Goal: Information Seeking & Learning: Understand process/instructions

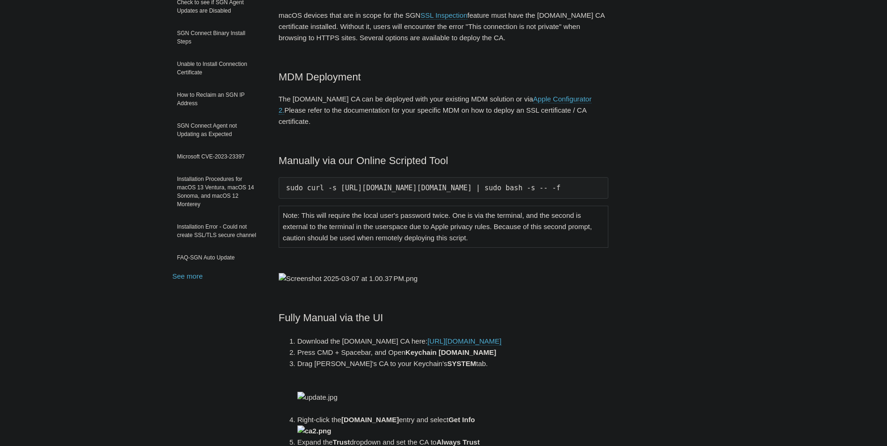
scroll to position [0, 13]
drag, startPoint x: 284, startPoint y: 175, endPoint x: 656, endPoint y: 180, distance: 372.4
click at [660, 179] on div "Articles in this section Installation Procedure for macOS 15 (Sequoia) Check to…" at bounding box center [444, 402] width 543 height 916
copy pre "sudo curl -s https://download.todyl.com/misc/macOS-install-CA.sh | sudo bash -s…"
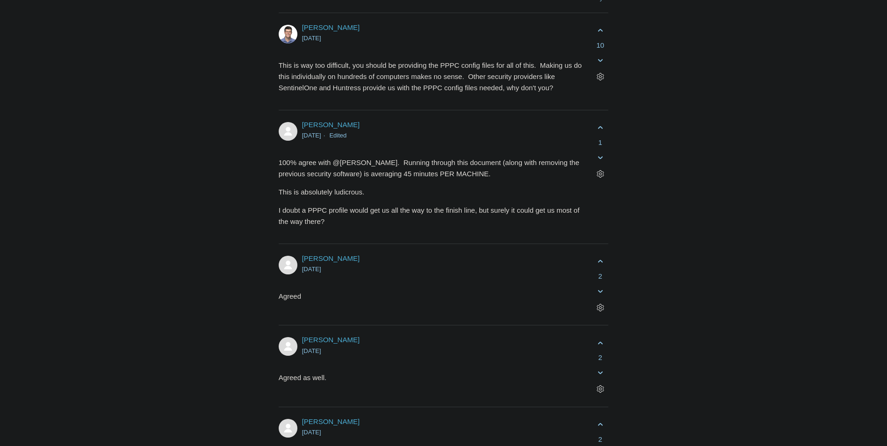
scroll to position [1918, 0]
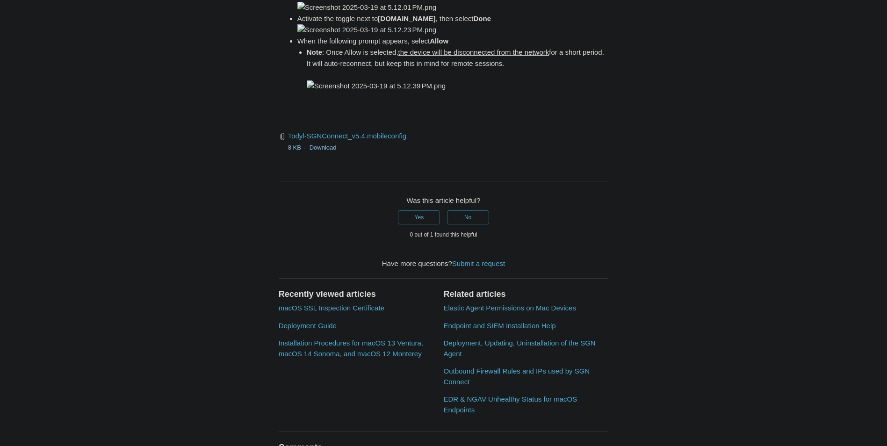
scroll to position [1357, 0]
drag, startPoint x: 431, startPoint y: 213, endPoint x: 516, endPoint y: 218, distance: 85.7
drag, startPoint x: 409, startPoint y: 213, endPoint x: 550, endPoint y: 216, distance: 140.8
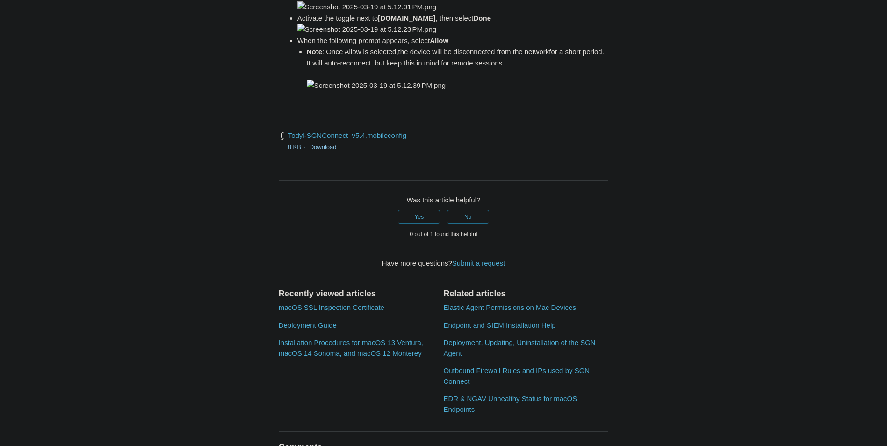
drag, startPoint x: 550, startPoint y: 216, endPoint x: 538, endPoint y: 211, distance: 12.8
copy code "open /Library/PrivilegedHelperTools/"
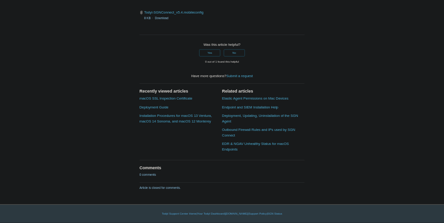
scroll to position [1497, 0]
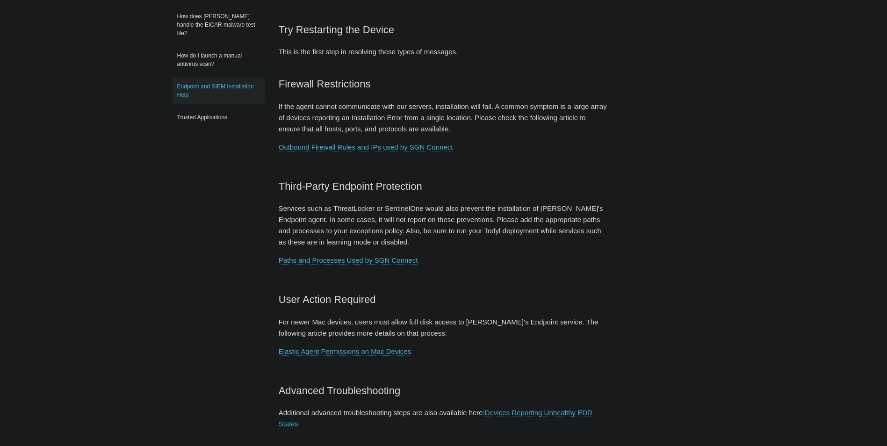
scroll to position [234, 0]
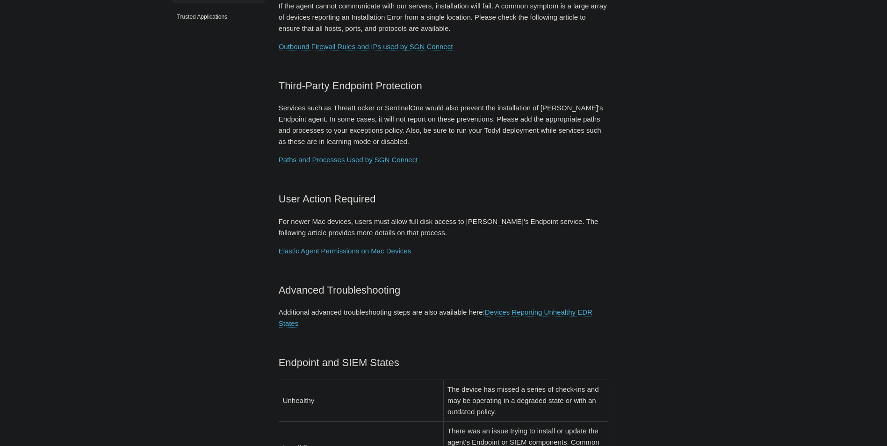
scroll to position [421, 0]
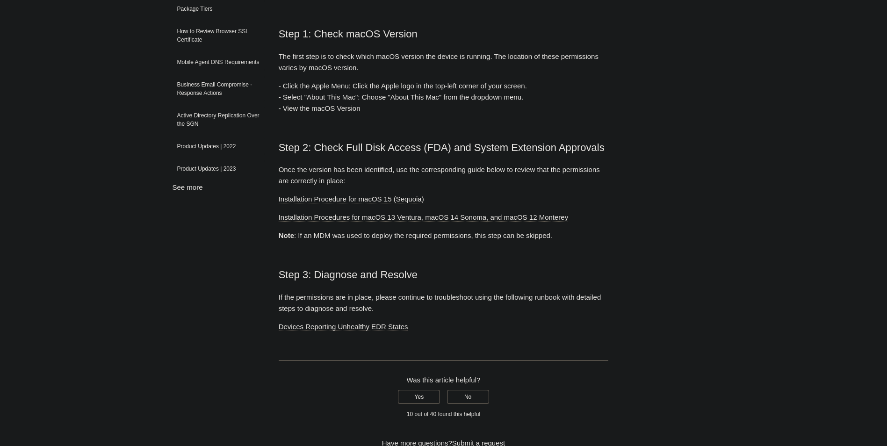
scroll to position [234, 0]
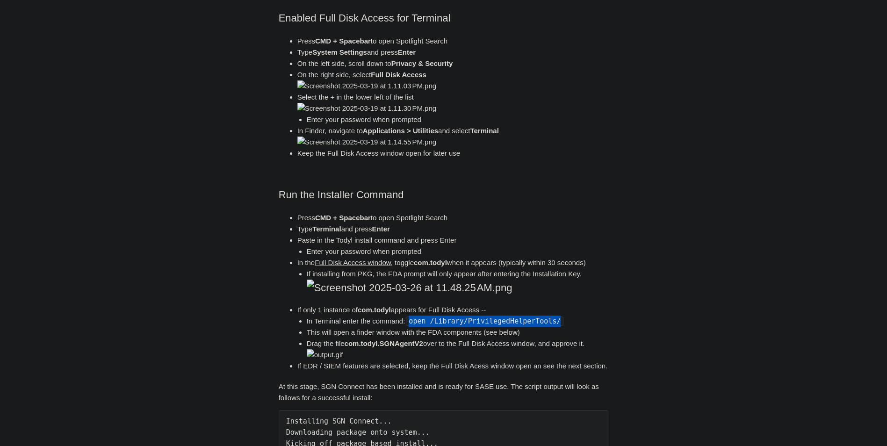
scroll to position [515, 0]
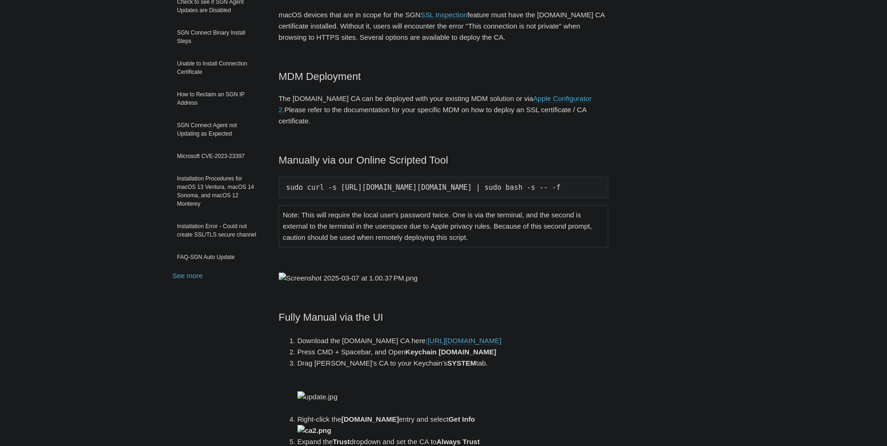
scroll to position [140, 0]
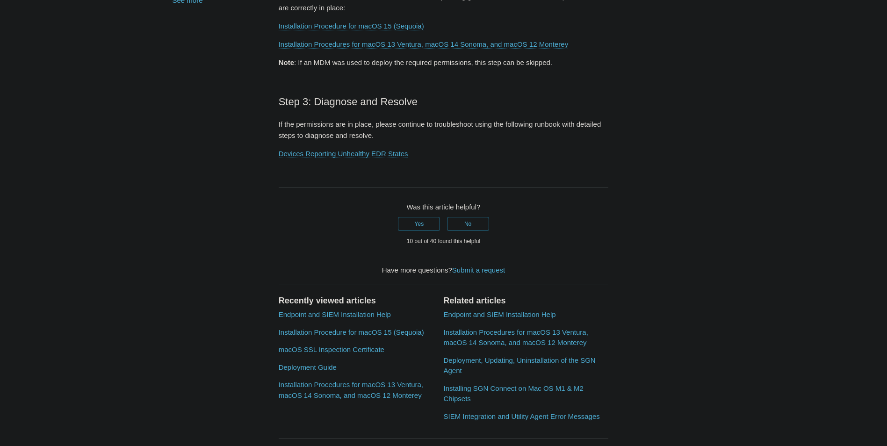
scroll to position [327, 0]
